Goal: Find specific page/section: Locate a particular part of the current website

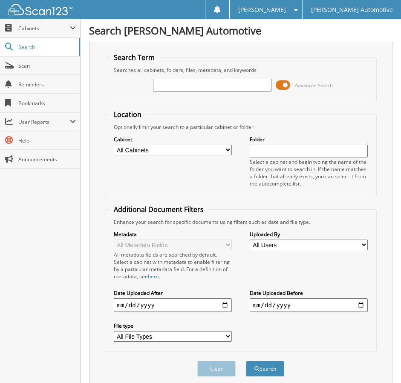
click at [220, 88] on input "text" at bounding box center [212, 85] width 118 height 13
type input "478243"
click at [246, 361] on button "Search" at bounding box center [265, 369] width 38 height 16
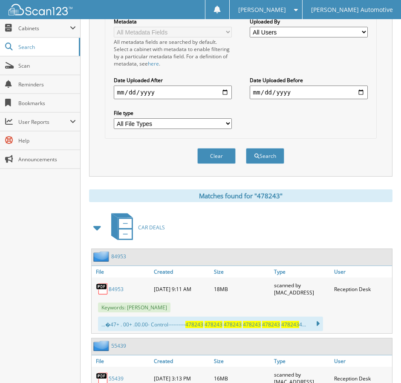
scroll to position [256, 0]
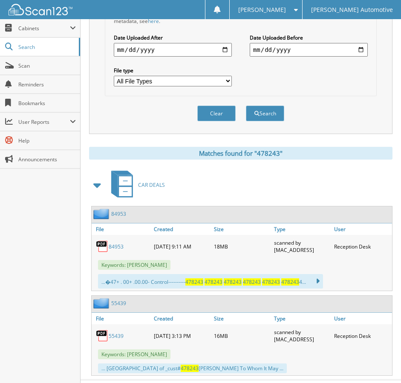
click at [120, 244] on link "84953" at bounding box center [116, 246] width 15 height 7
click at [44, 73] on link "Scan" at bounding box center [40, 66] width 80 height 18
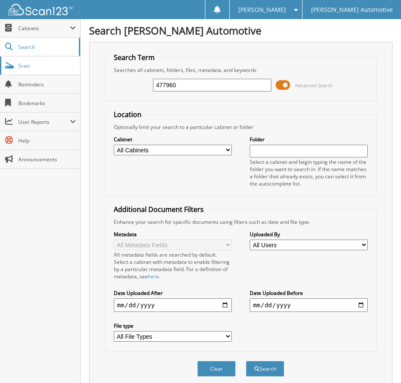
type input "477960"
click at [246, 361] on button "Search" at bounding box center [265, 369] width 38 height 16
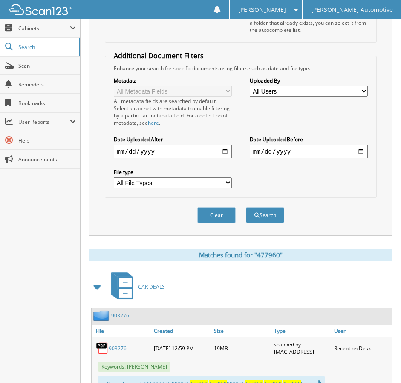
scroll to position [190, 0]
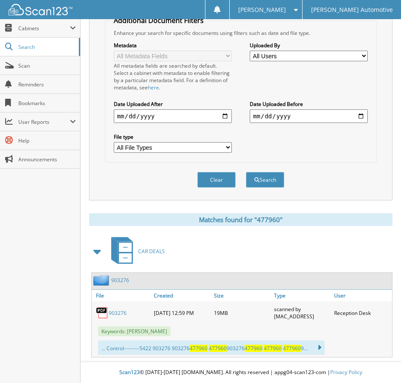
click at [116, 313] on link "903276" at bounding box center [118, 313] width 18 height 7
click at [308, 217] on div "Matches found for "477960"" at bounding box center [240, 219] width 303 height 13
click at [30, 68] on span "Scan" at bounding box center [46, 65] width 57 height 7
